Goal: Obtain resource: Download file/media

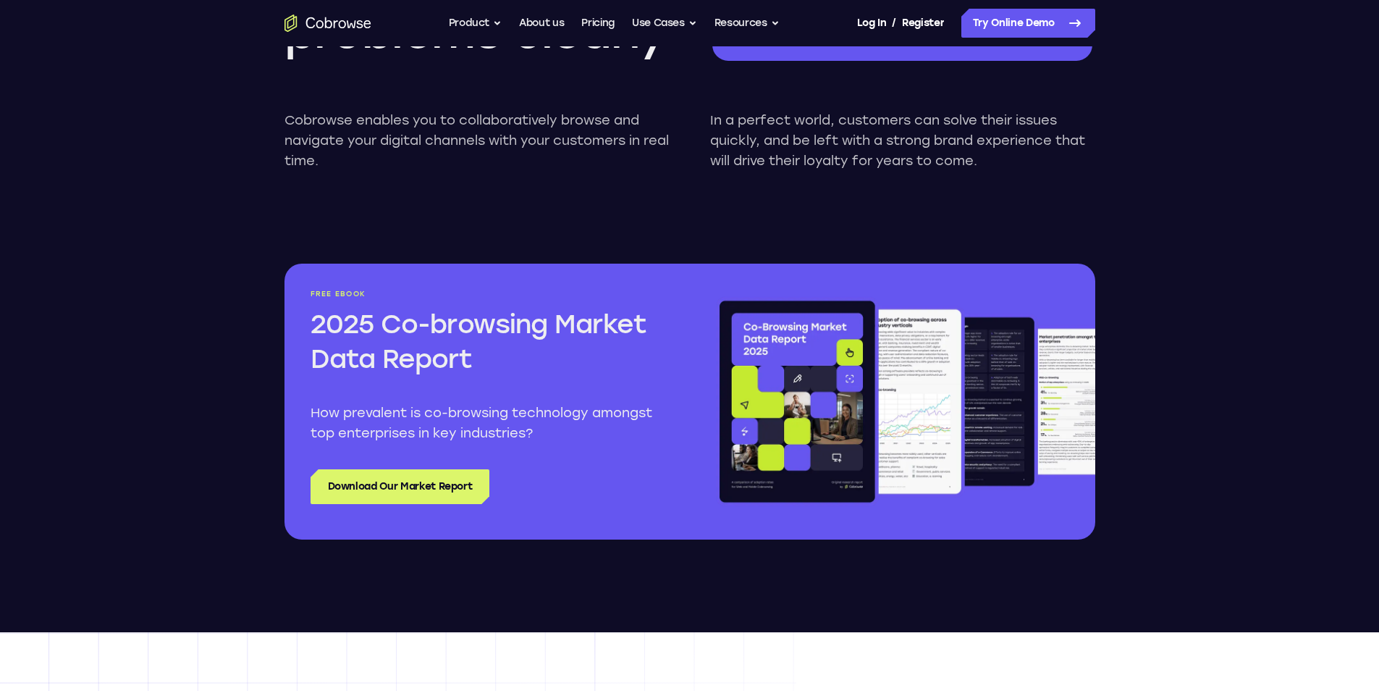
scroll to position [1666, 0]
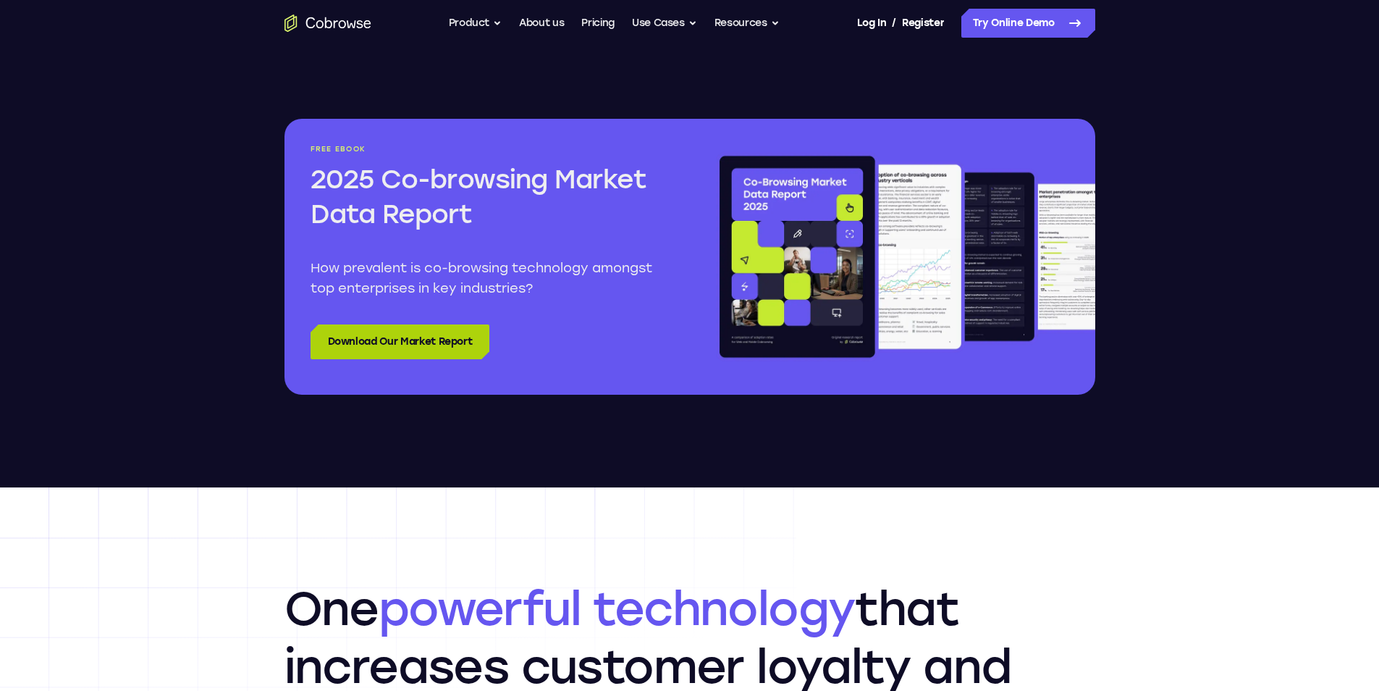
click at [338, 347] on link "Download Our Market Report" at bounding box center [401, 341] width 180 height 35
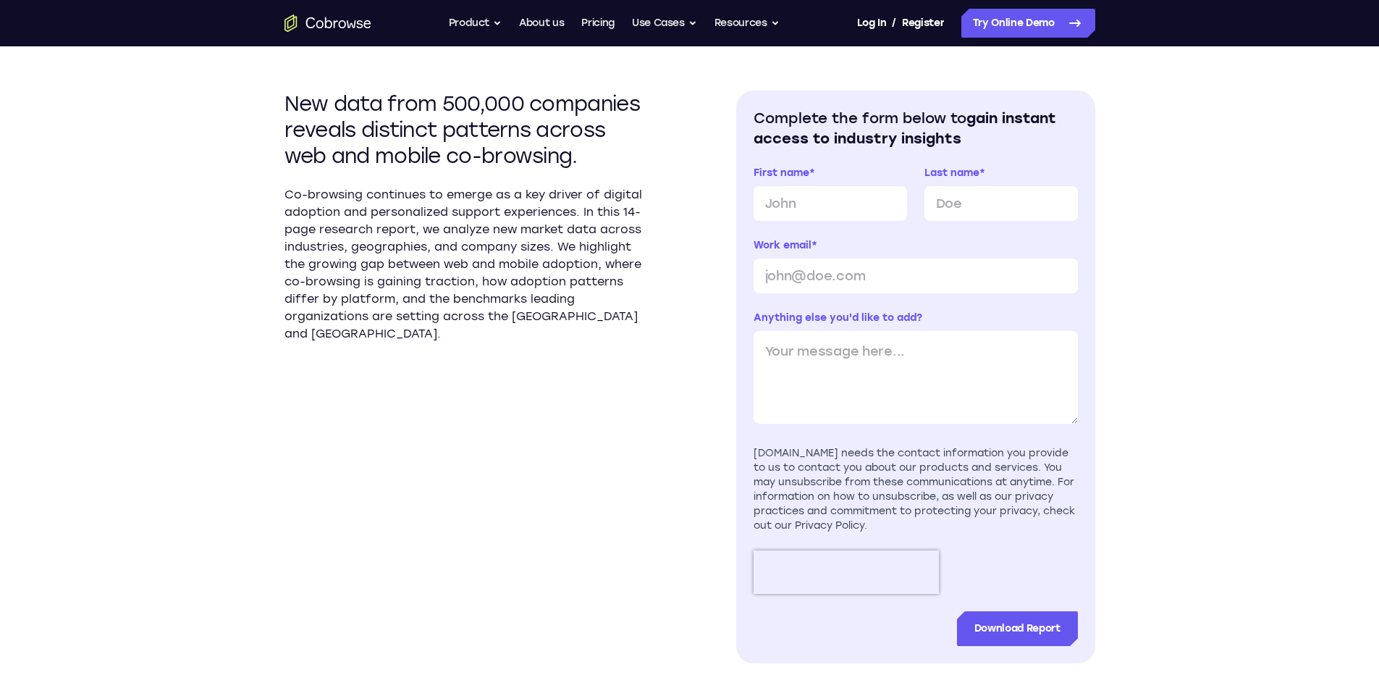
scroll to position [434, 0]
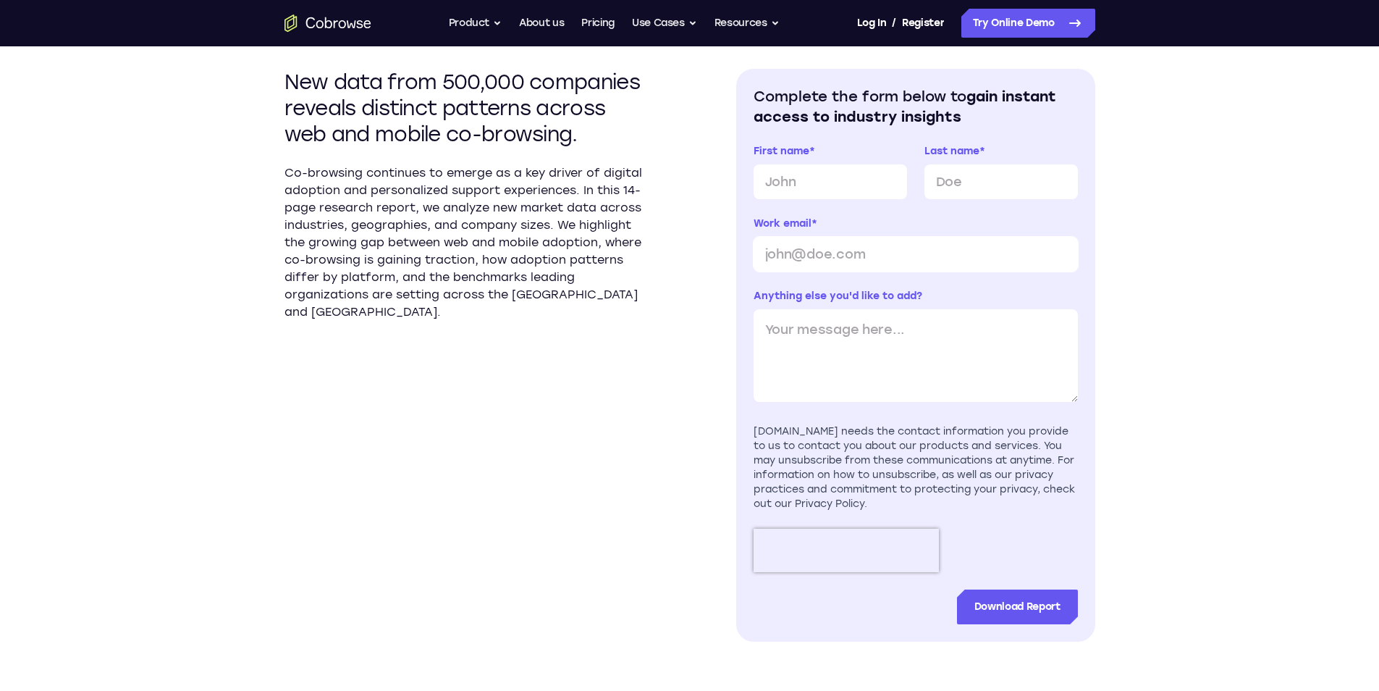
click at [876, 241] on input "Work email *" at bounding box center [916, 254] width 324 height 35
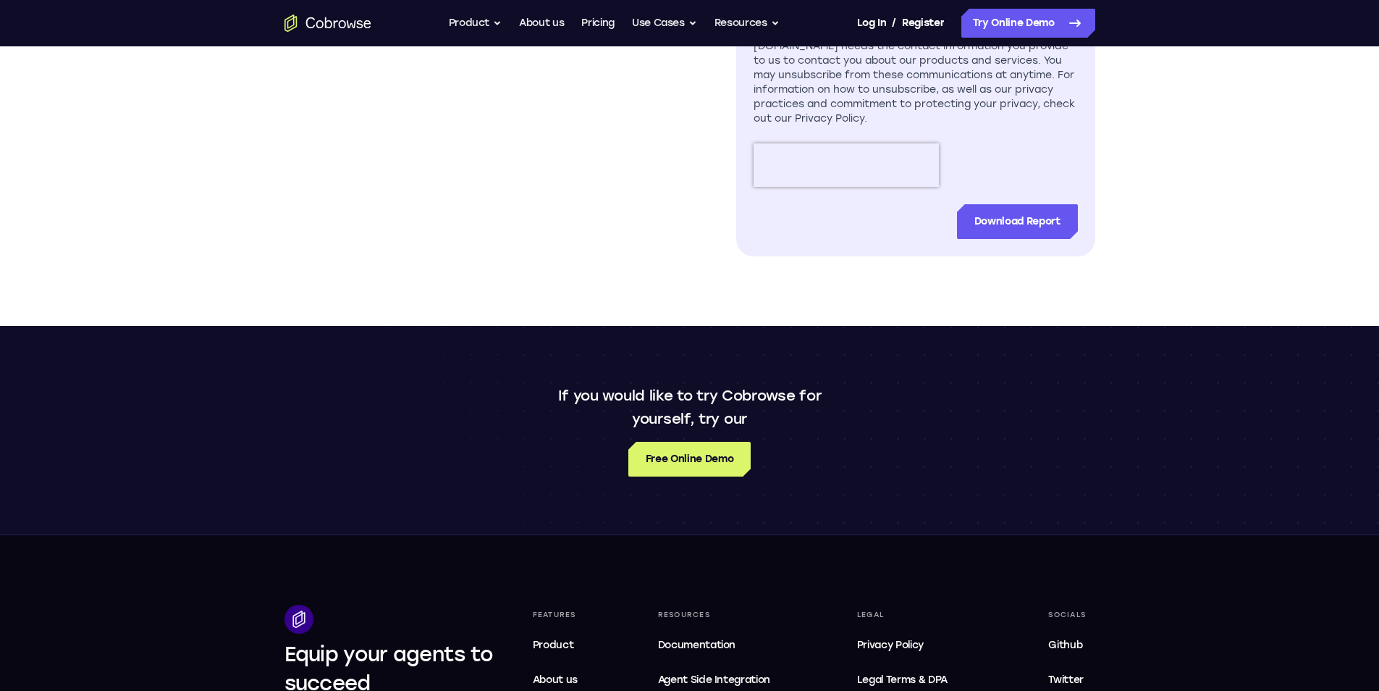
scroll to position [869, 0]
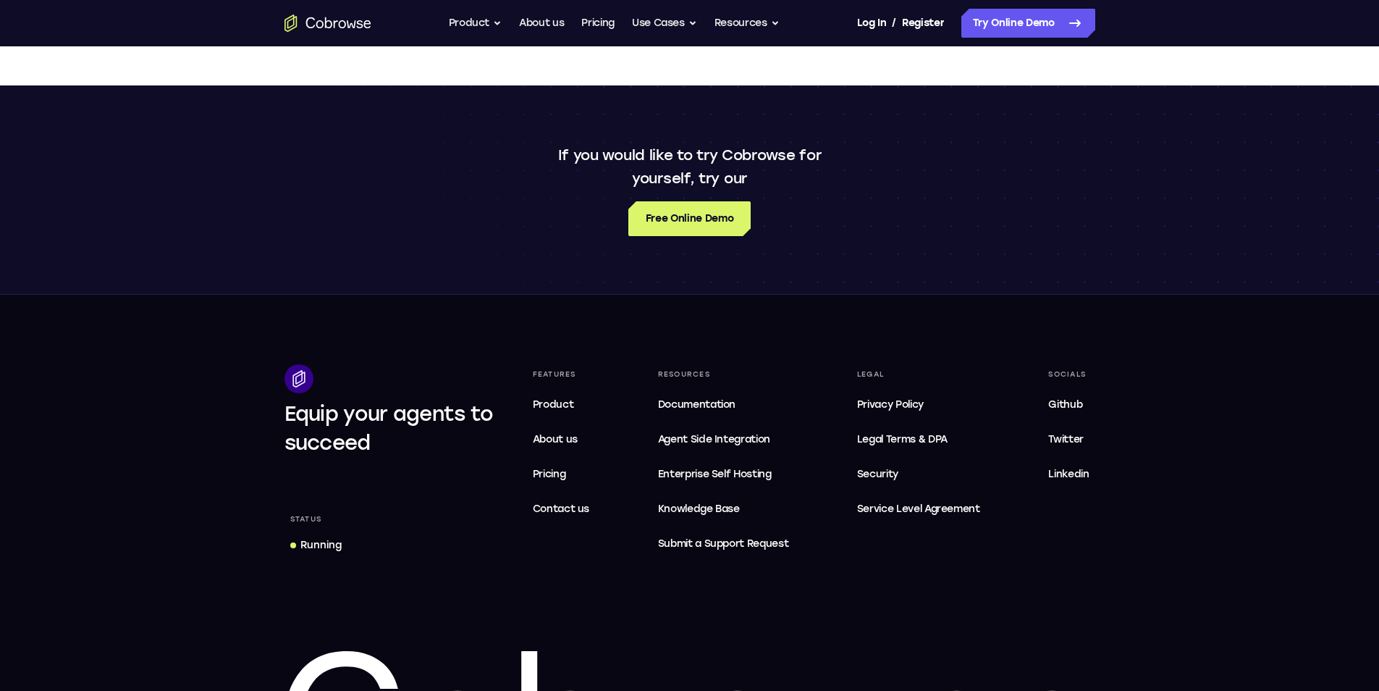
scroll to position [1159, 0]
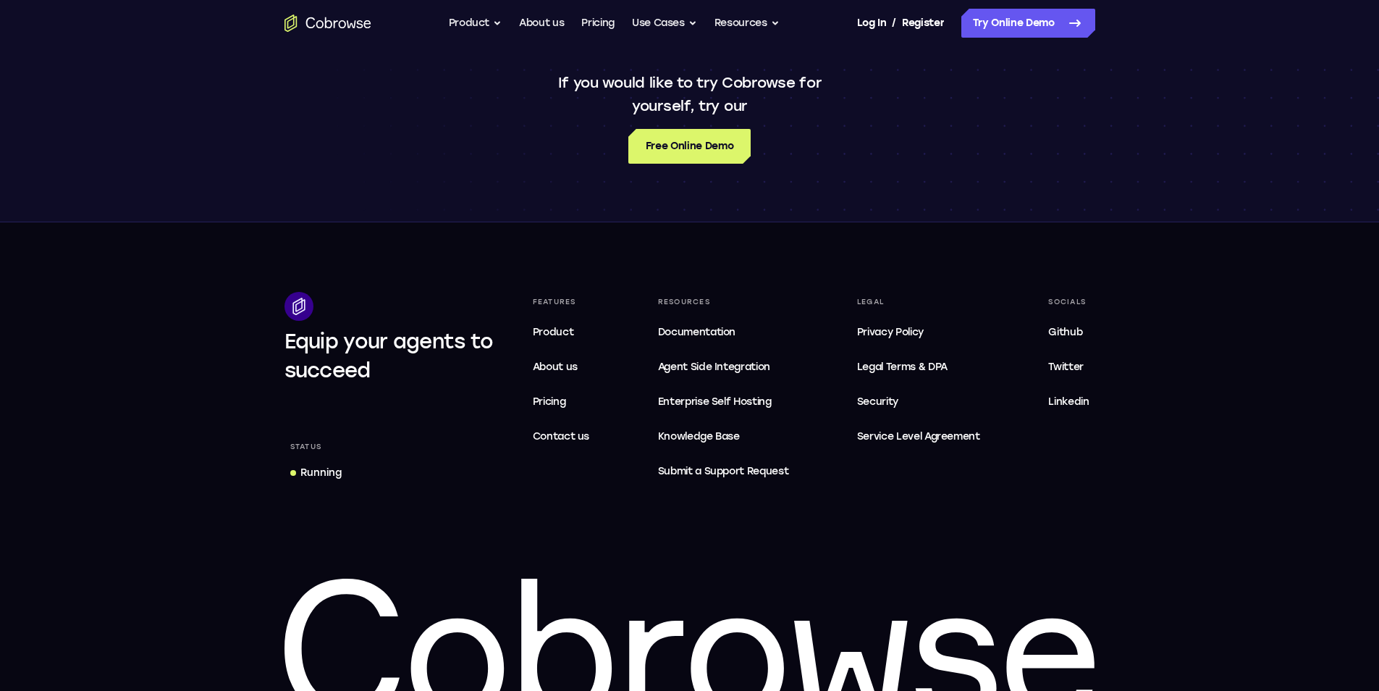
click at [776, 193] on div "If you would like to try Cobrowse for yourself, try our Free Online Demo" at bounding box center [689, 117] width 1379 height 209
click at [937, 440] on span "Service Level Agreement" at bounding box center [918, 436] width 123 height 17
